Goal: Task Accomplishment & Management: Complete application form

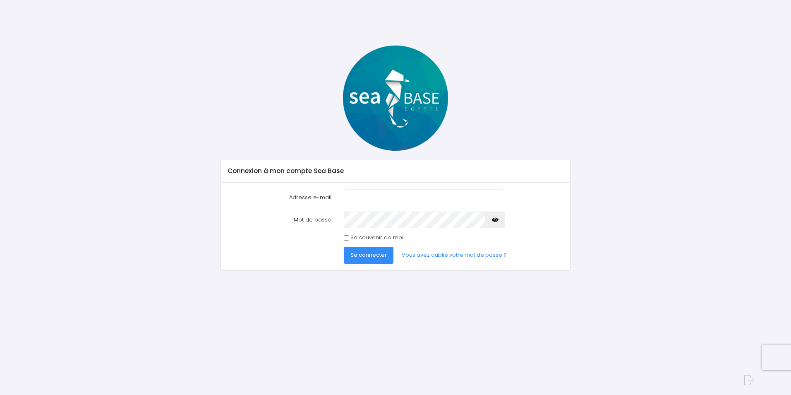
type input "r.perdereau@orange.fr"
click at [369, 254] on span "Se connecter" at bounding box center [369, 255] width 36 height 8
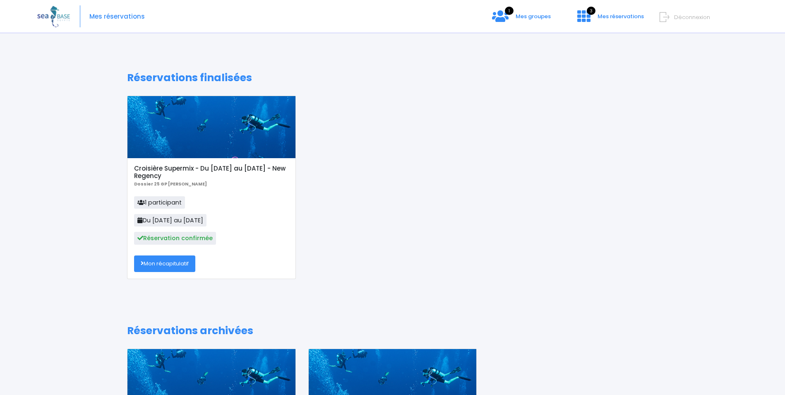
click at [209, 121] on div at bounding box center [211, 127] width 168 height 62
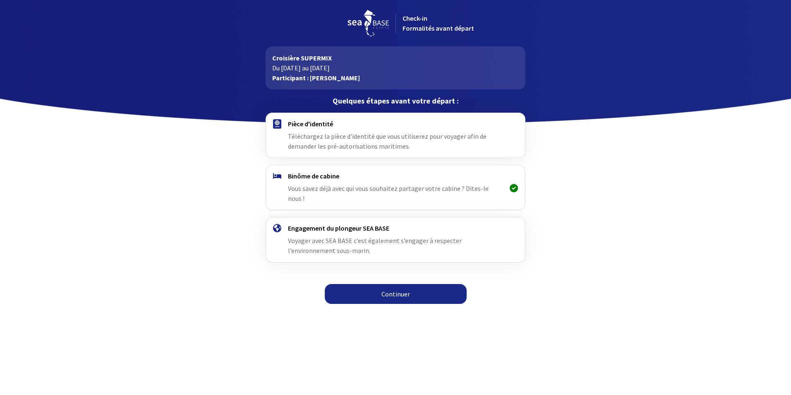
click at [388, 284] on link "Continuer" at bounding box center [396, 294] width 142 height 20
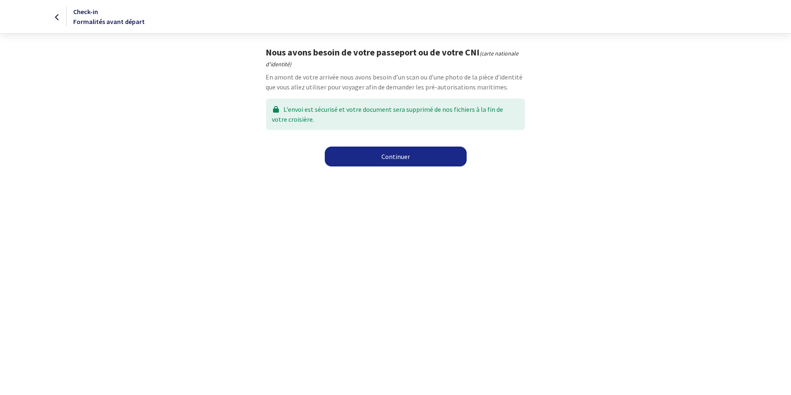
click at [390, 158] on link "Continuer" at bounding box center [396, 157] width 142 height 20
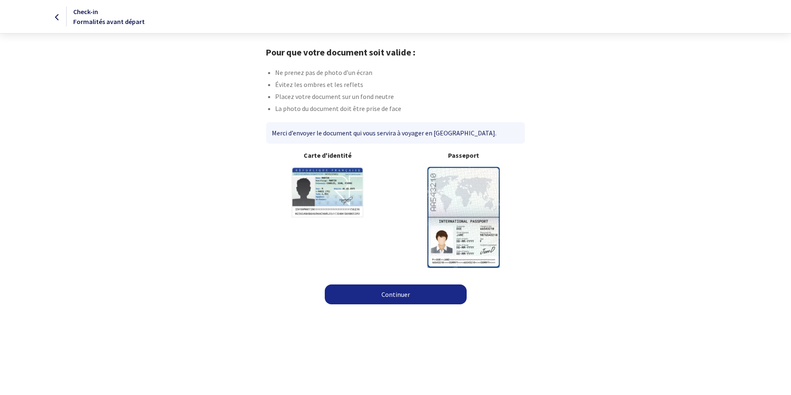
click at [390, 297] on link "Continuer" at bounding box center [396, 294] width 142 height 20
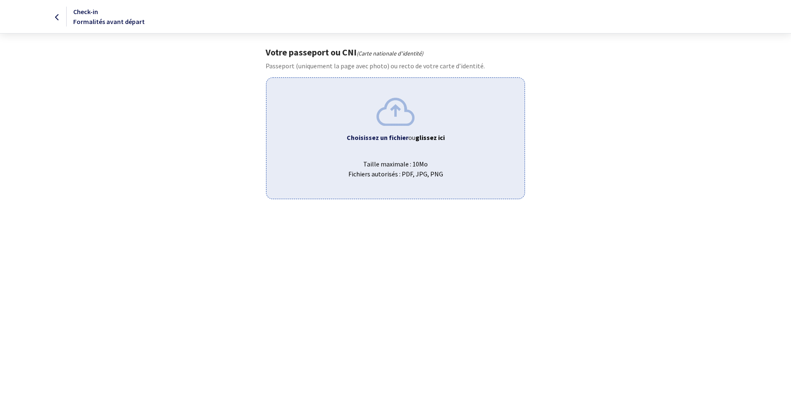
click at [416, 137] on span "ou glissez ici" at bounding box center [426, 137] width 36 height 8
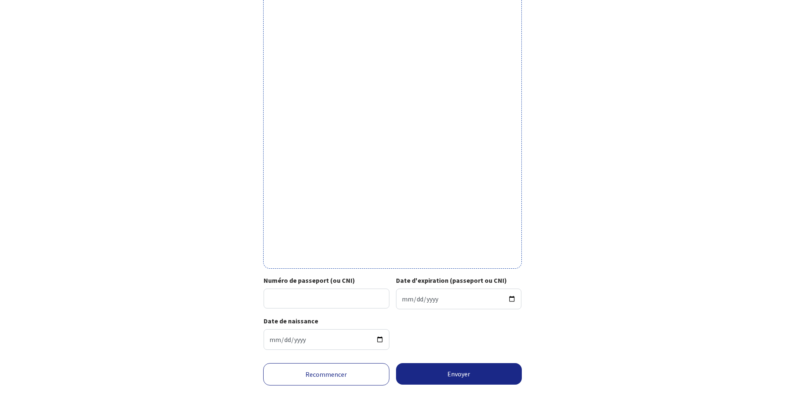
scroll to position [163, 0]
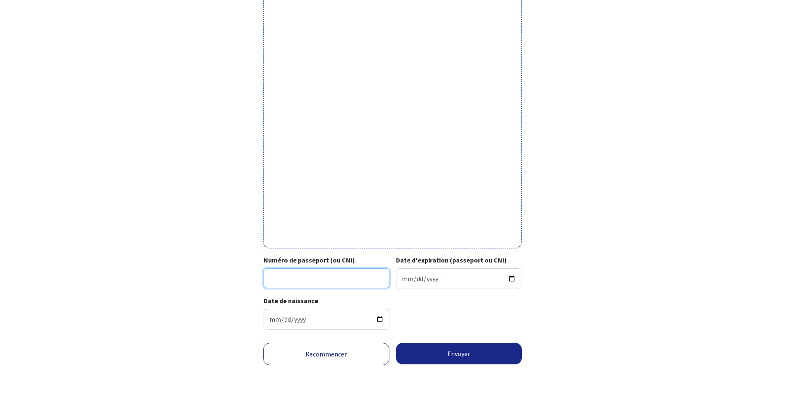
click at [361, 281] on input "Numéro de passeport (ou CNI)" at bounding box center [327, 278] width 126 height 20
type input "22hc862005"
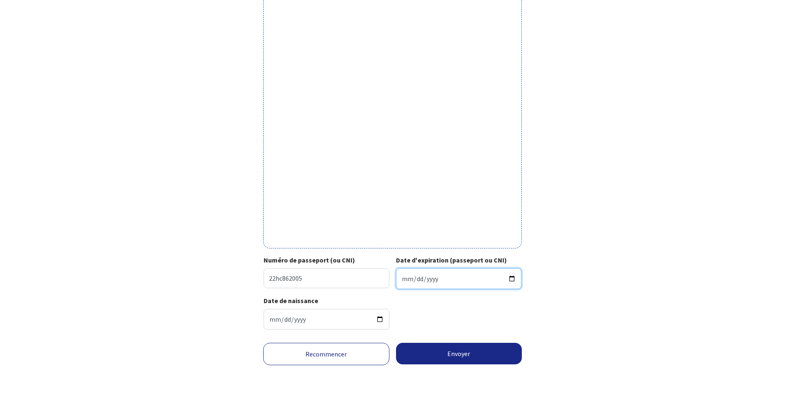
click at [435, 282] on input "Date d'expiration (passeport ou CNI)" at bounding box center [459, 278] width 126 height 21
click at [452, 277] on input "Date d'expiration (passeport ou CNI)" at bounding box center [459, 278] width 126 height 21
click at [512, 277] on input "Date d'expiration (passeport ou CNI)" at bounding box center [459, 278] width 126 height 21
type input "2032-09-09"
click at [450, 353] on button "Envoyer" at bounding box center [459, 354] width 126 height 22
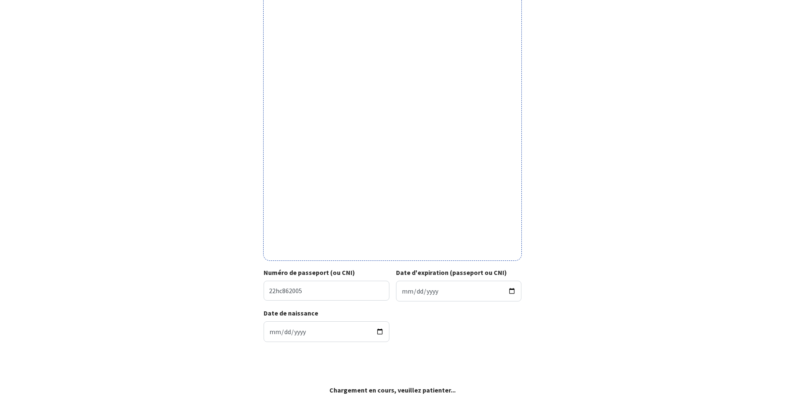
scroll to position [151, 0]
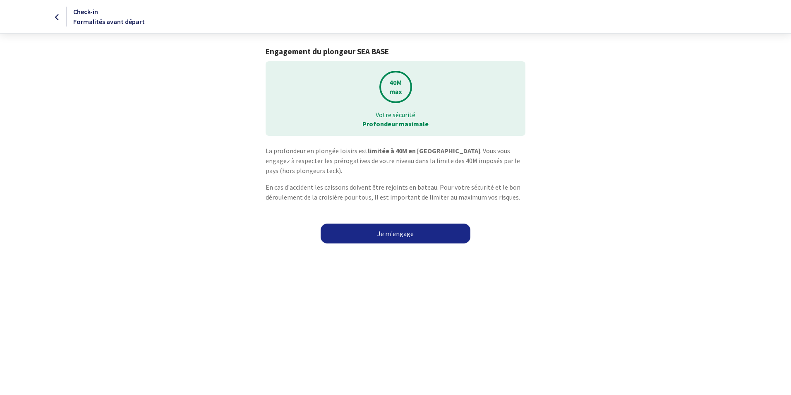
click at [400, 233] on link "Je m'engage" at bounding box center [396, 233] width 150 height 20
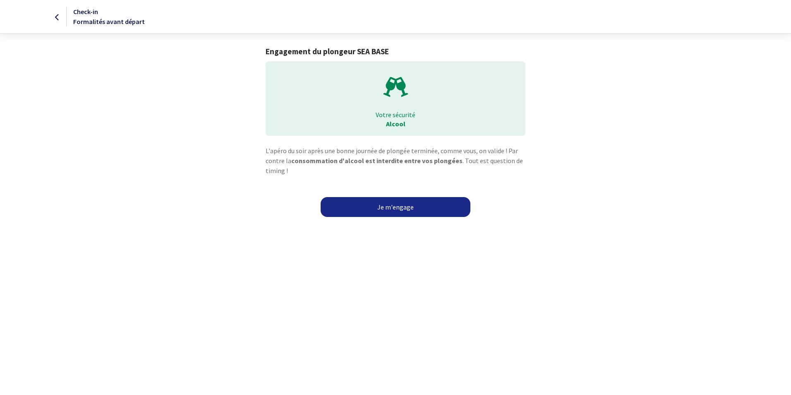
click at [384, 202] on link "Je m'engage" at bounding box center [396, 207] width 150 height 20
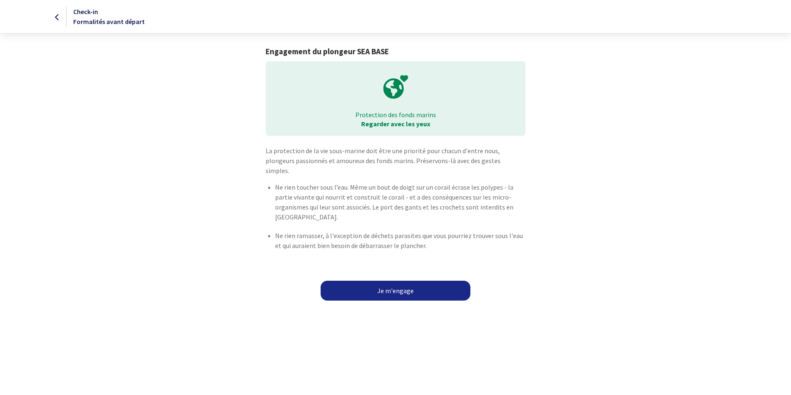
click at [389, 281] on link "Je m'engage" at bounding box center [396, 291] width 150 height 20
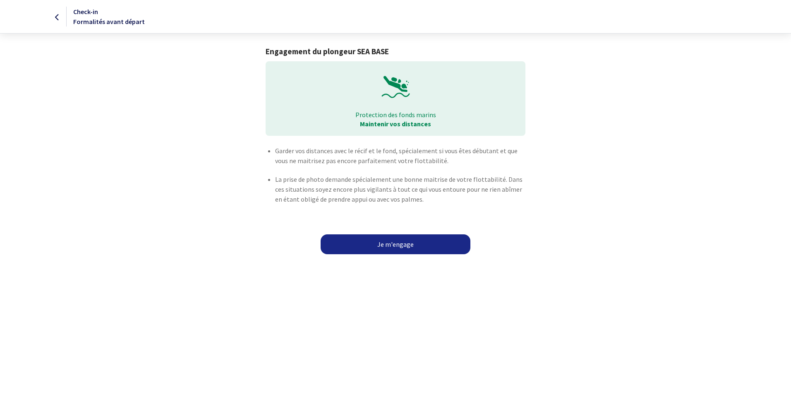
click at [396, 241] on link "Je m'engage" at bounding box center [396, 244] width 150 height 20
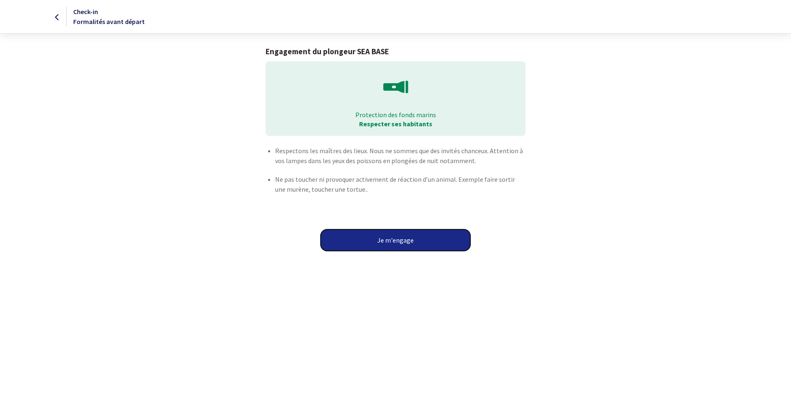
click at [396, 241] on button "Je m'engage" at bounding box center [396, 240] width 150 height 22
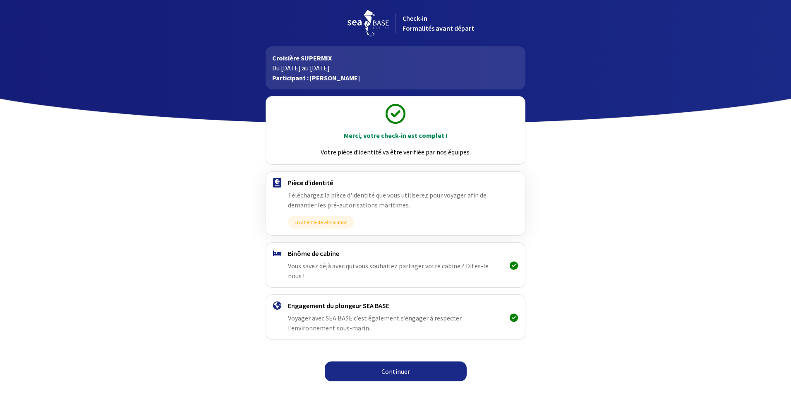
click at [388, 361] on link "Continuer" at bounding box center [396, 371] width 142 height 20
click at [327, 224] on span "En attente de vérification" at bounding box center [321, 222] width 66 height 13
